Goal: Task Accomplishment & Management: Use online tool/utility

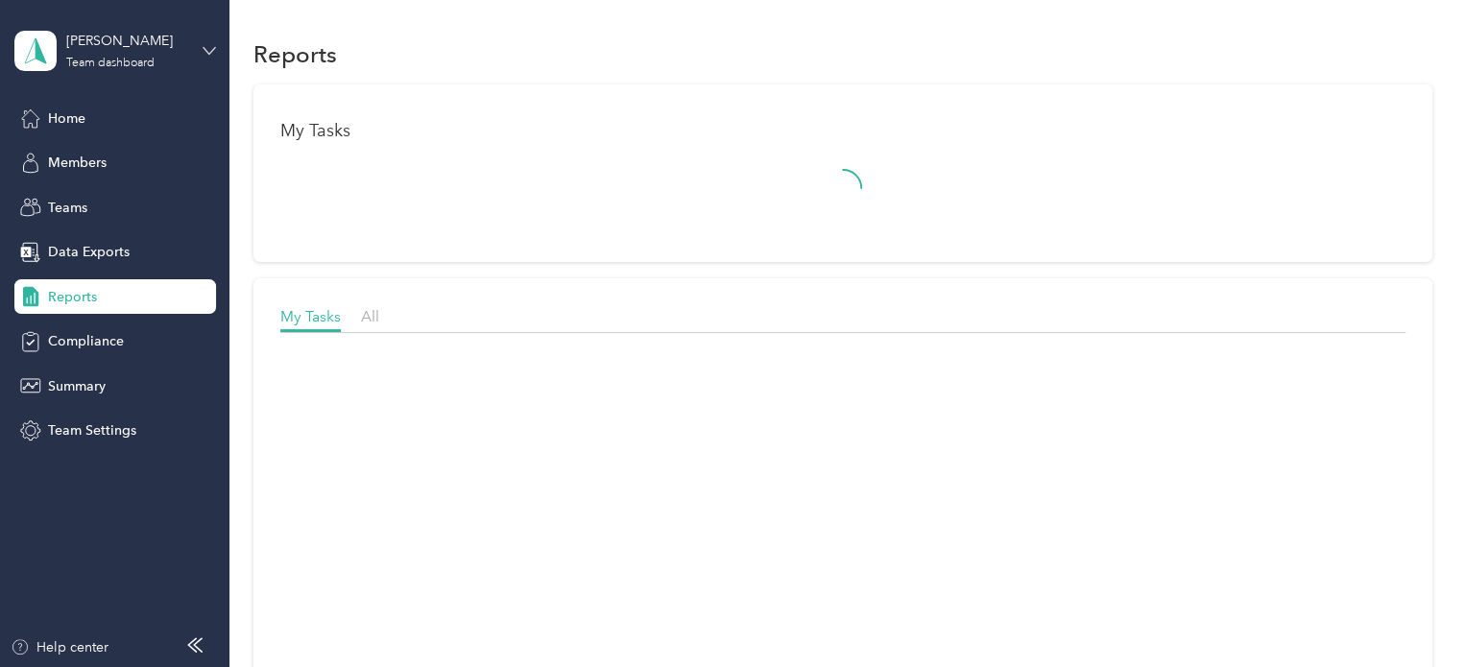
click at [207, 53] on icon at bounding box center [209, 50] width 13 height 13
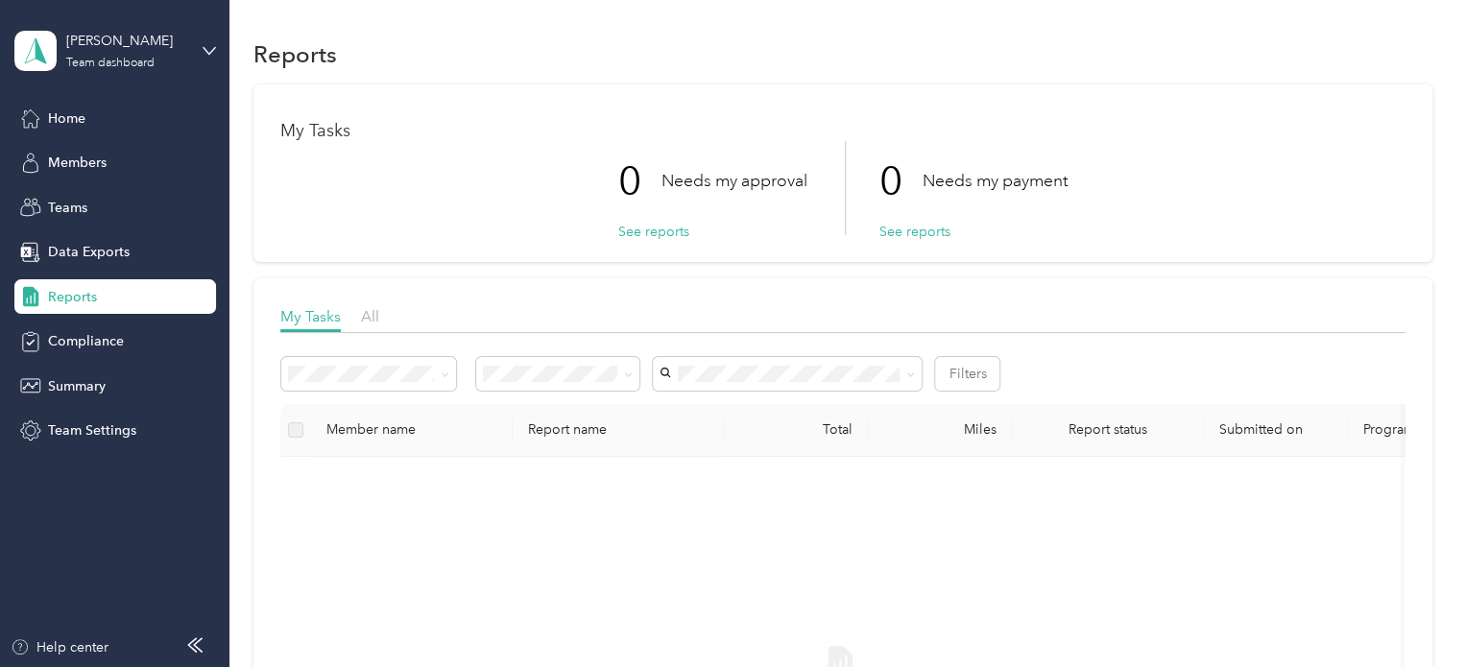
click at [223, 19] on aside "[PERSON_NAME] Team dashboard Home Members Teams Data Exports Reports Compliance…" at bounding box center [114, 333] width 229 height 667
click at [104, 249] on span "Data Exports" at bounding box center [89, 252] width 82 height 20
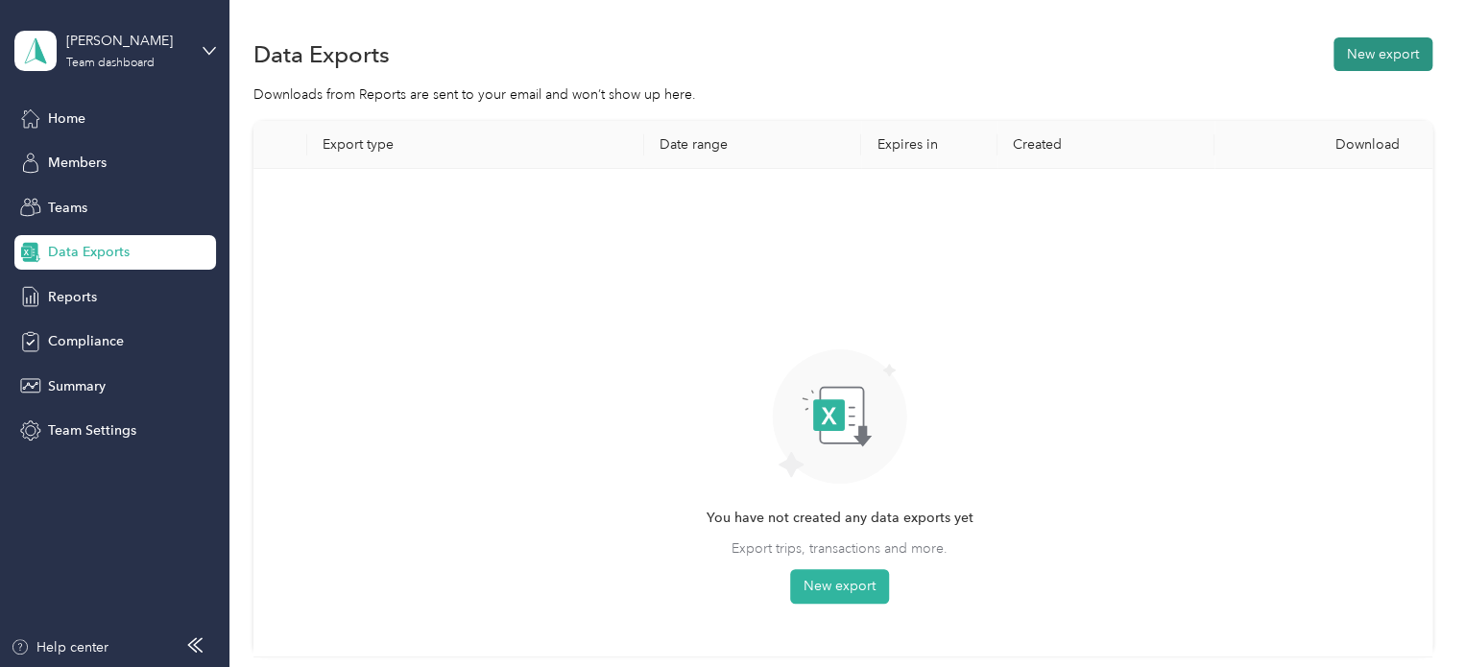
click at [1381, 57] on button "New export" at bounding box center [1383, 54] width 99 height 34
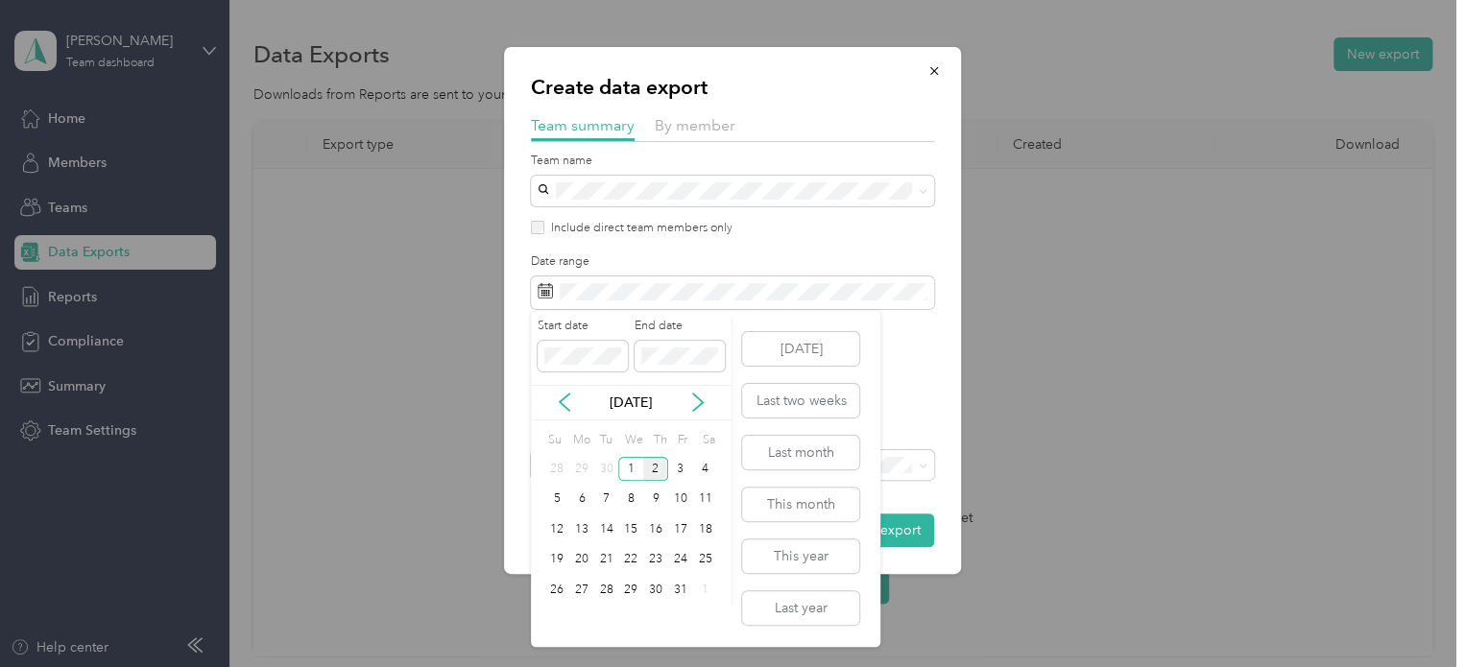
drag, startPoint x: 703, startPoint y: 454, endPoint x: 730, endPoint y: 447, distance: 27.7
click at [568, 402] on icon at bounding box center [564, 402] width 19 height 19
click at [551, 561] on div "21" at bounding box center [556, 560] width 25 height 24
click at [602, 586] on div "30" at bounding box center [606, 590] width 25 height 24
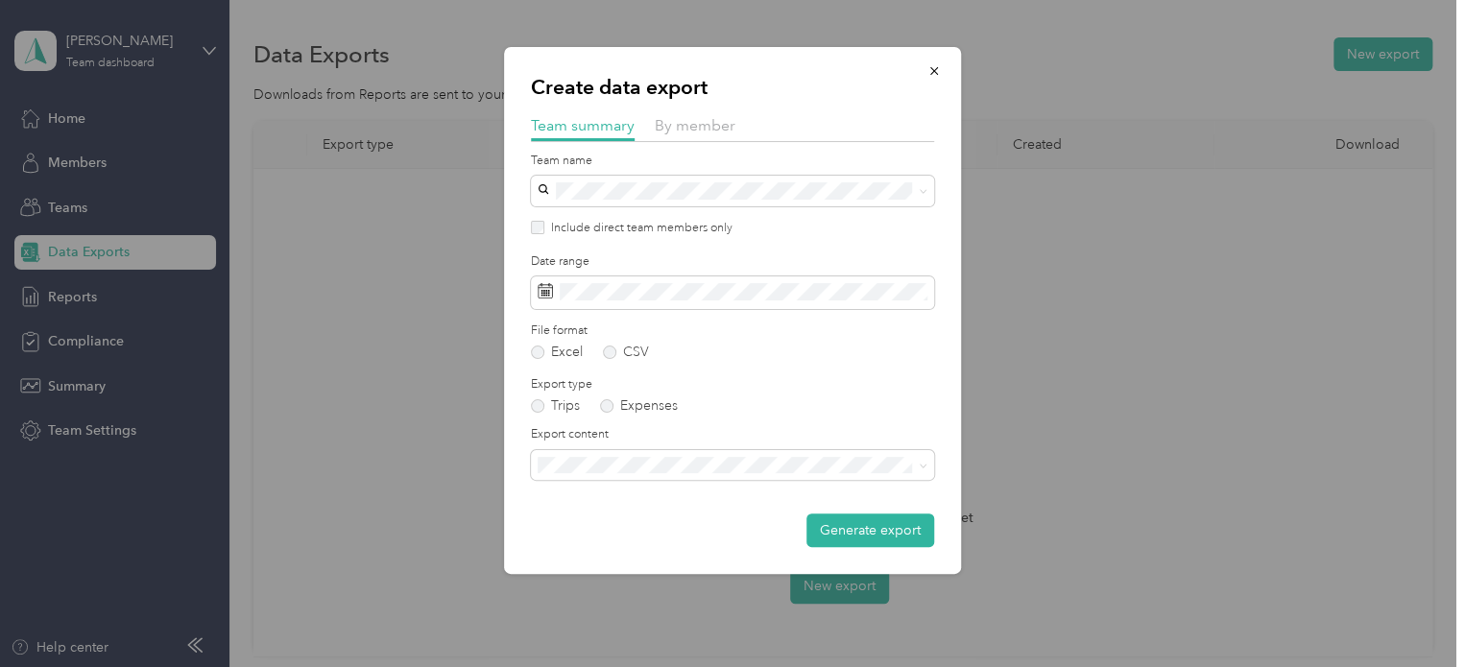
click at [664, 533] on span "Summary and full trips list" at bounding box center [621, 531] width 154 height 16
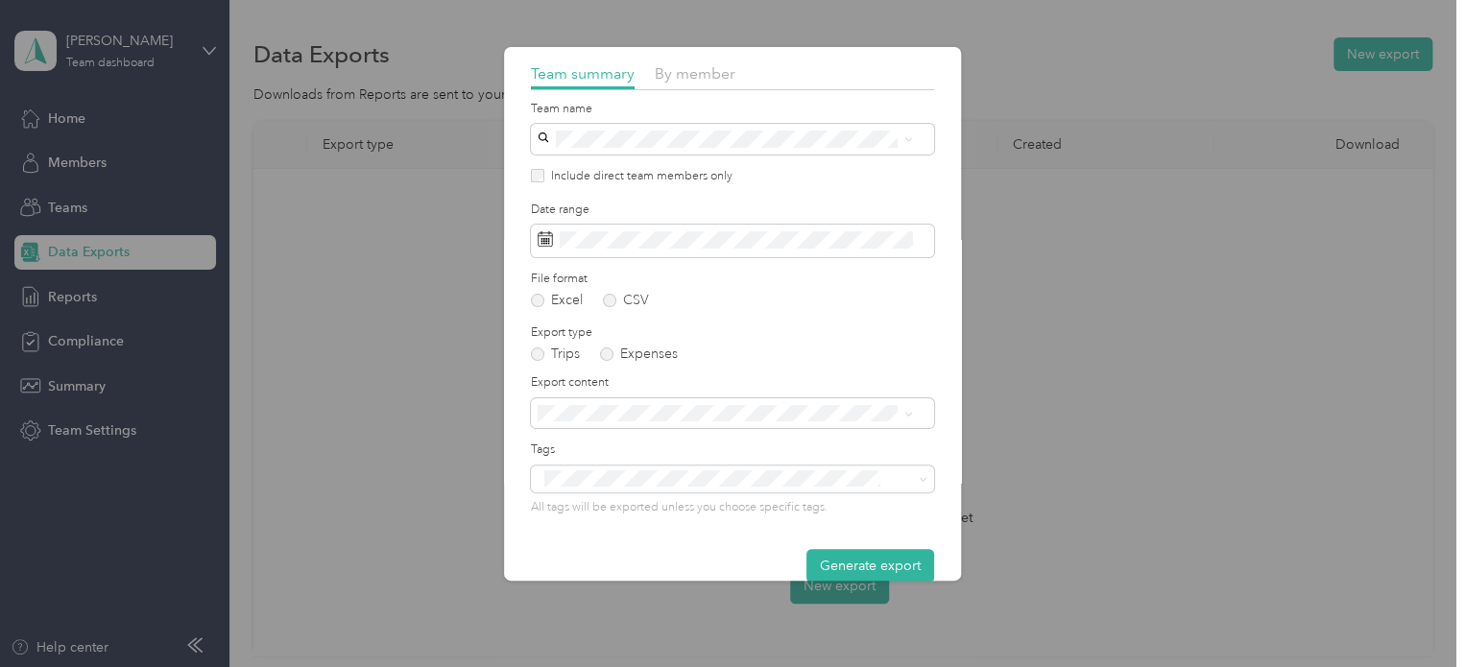
scroll to position [81, 0]
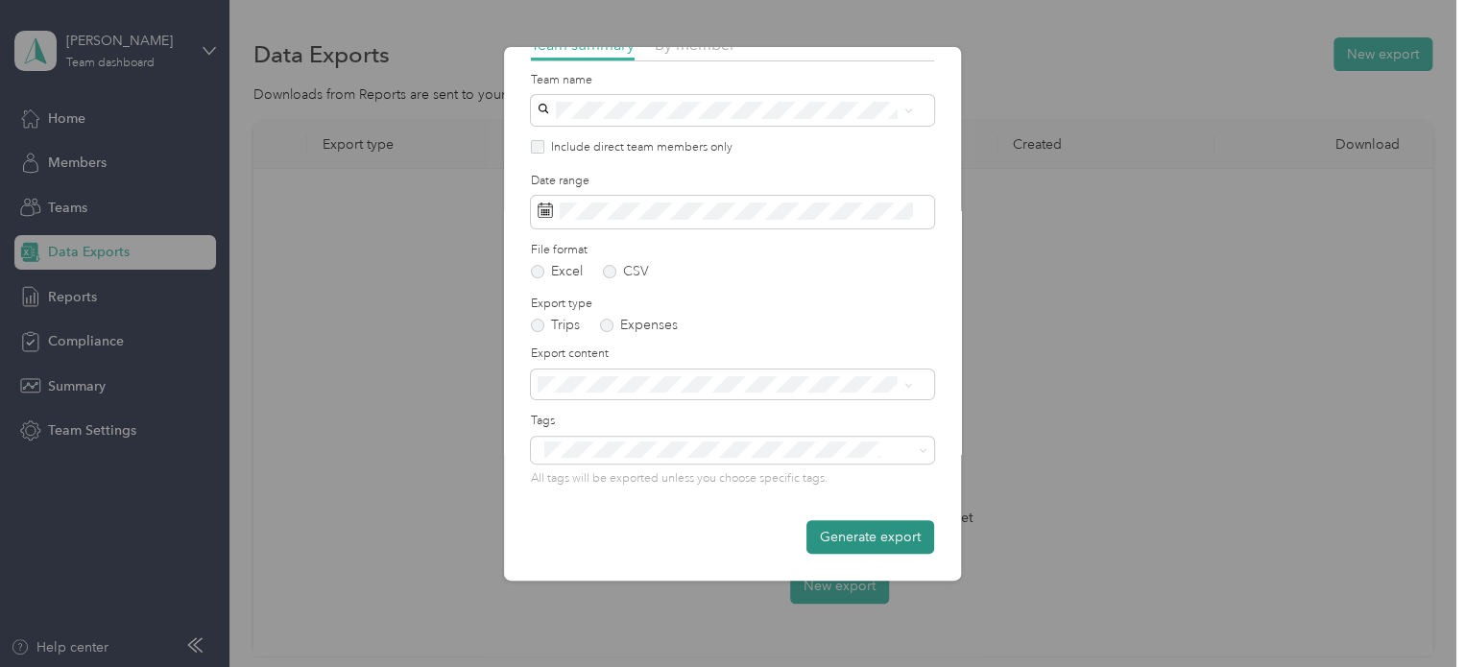
click at [869, 535] on button "Generate export" at bounding box center [871, 537] width 128 height 34
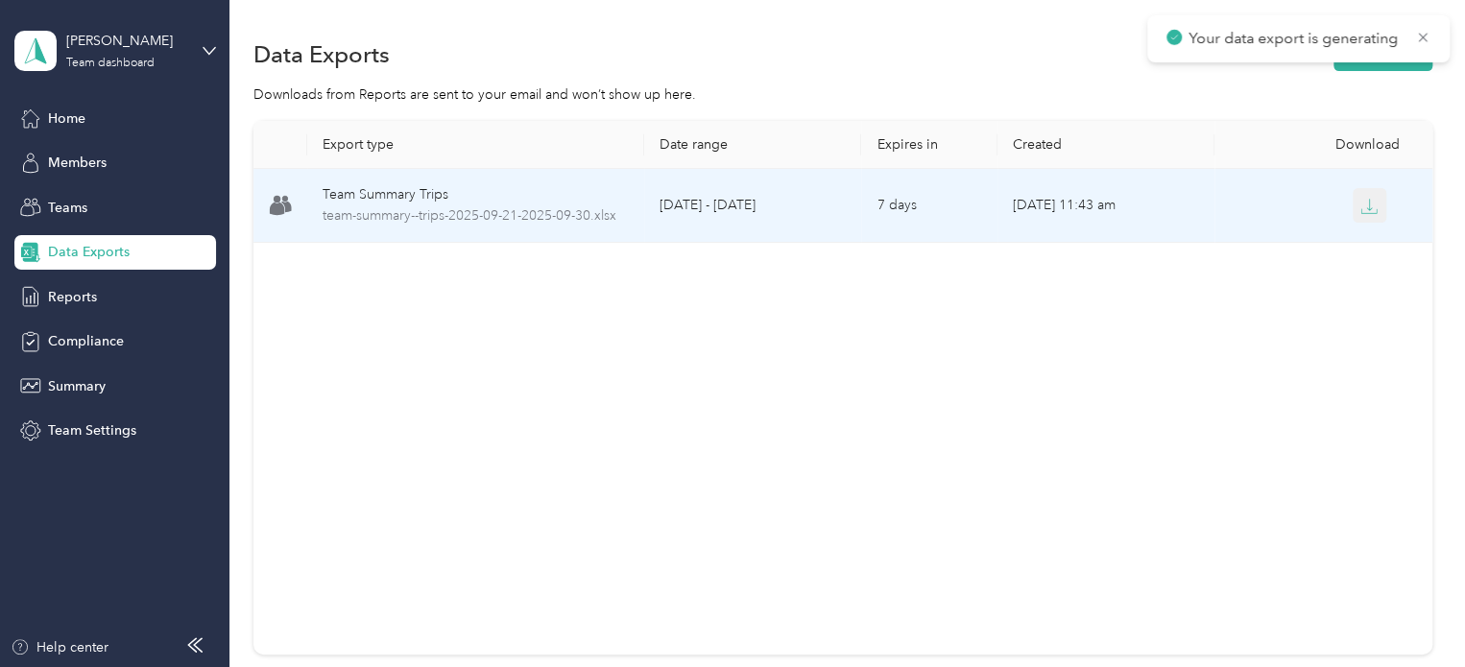
click at [1373, 210] on button "button" at bounding box center [1370, 205] width 35 height 35
click at [1371, 207] on icon "button" at bounding box center [1369, 206] width 17 height 17
click at [1367, 209] on icon "button" at bounding box center [1370, 205] width 6 height 12
